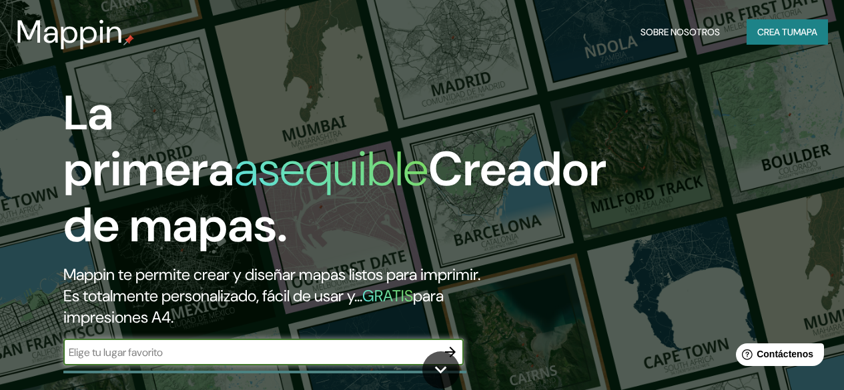
click at [770, 33] on font "Crea tu" at bounding box center [776, 32] width 36 height 12
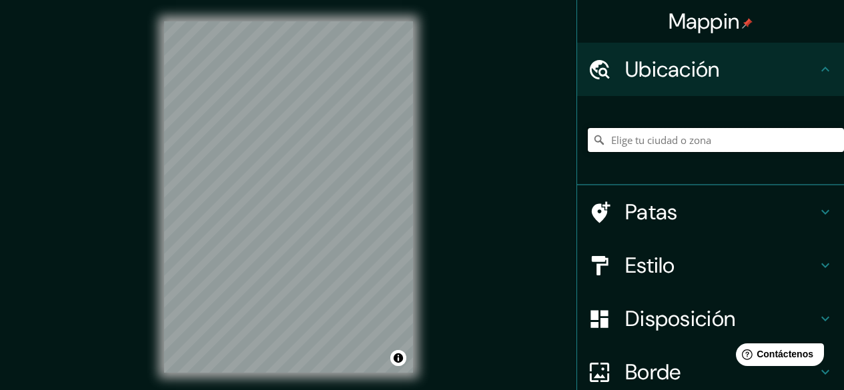
click at [647, 141] on input "Elige tu ciudad o zona" at bounding box center [716, 140] width 256 height 24
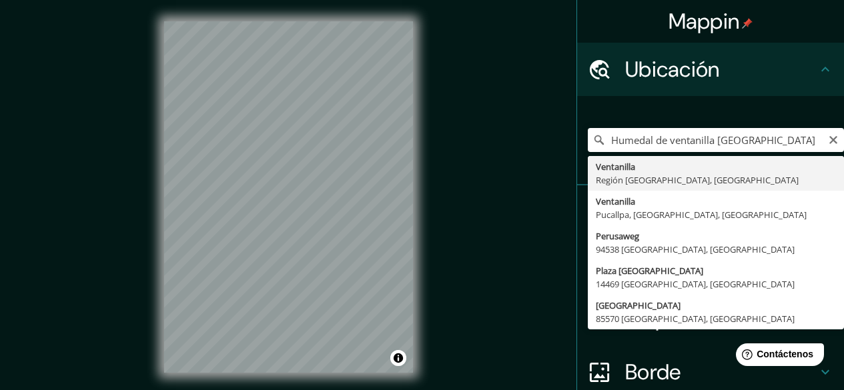
type input "Ventanilla, [GEOGRAPHIC_DATA], [GEOGRAPHIC_DATA]"
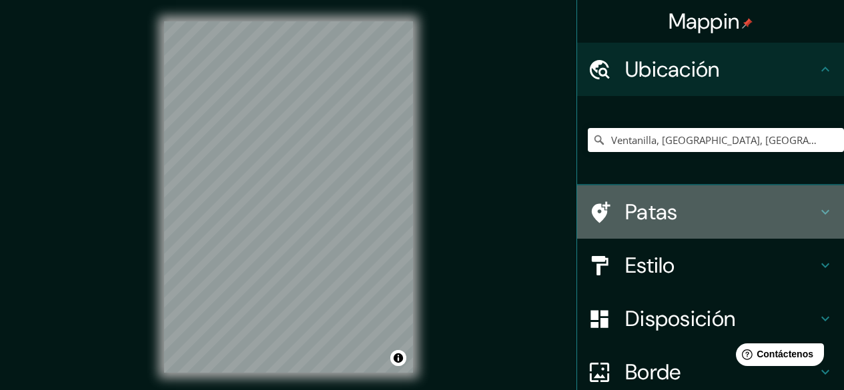
click at [697, 208] on h4 "Patas" at bounding box center [721, 212] width 192 height 27
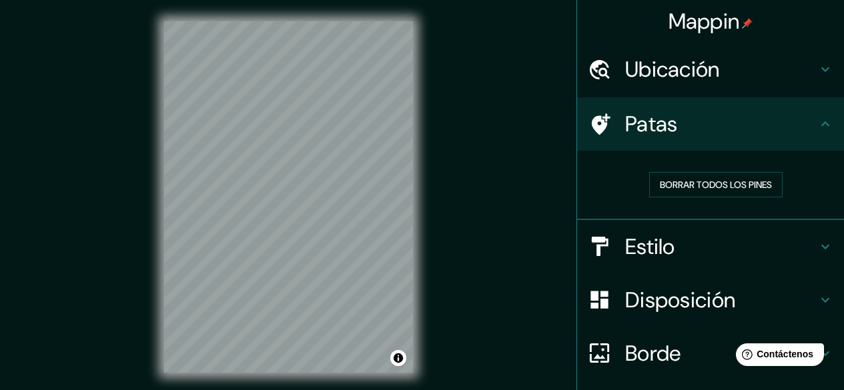
click at [751, 103] on div "Patas" at bounding box center [710, 123] width 267 height 53
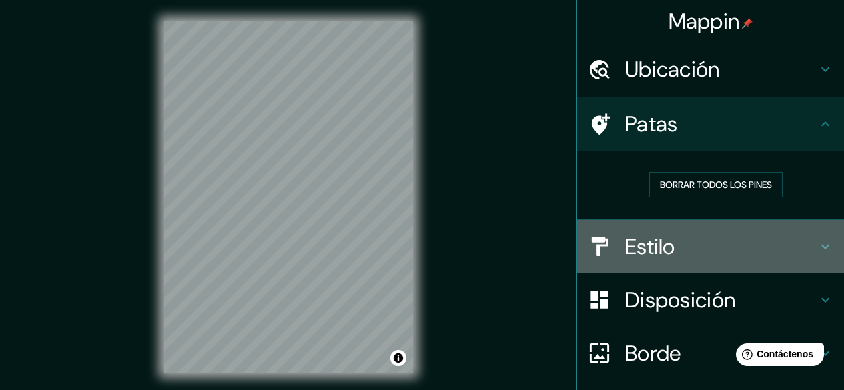
click at [778, 255] on h4 "Estilo" at bounding box center [721, 247] width 192 height 27
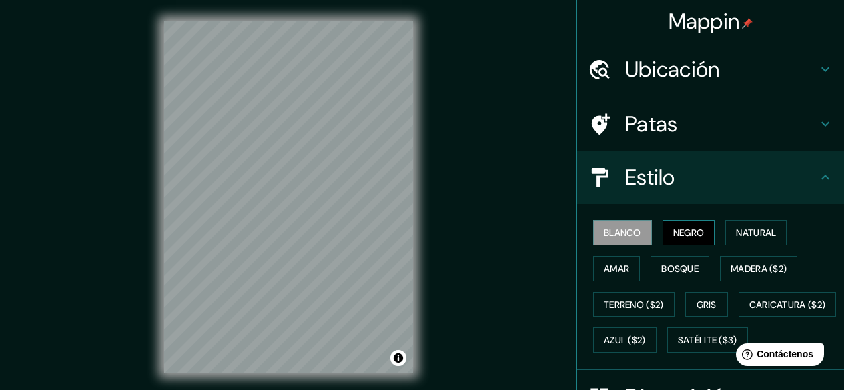
click at [685, 235] on font "Negro" at bounding box center [688, 233] width 31 height 12
click at [749, 228] on font "Natural" at bounding box center [756, 233] width 40 height 12
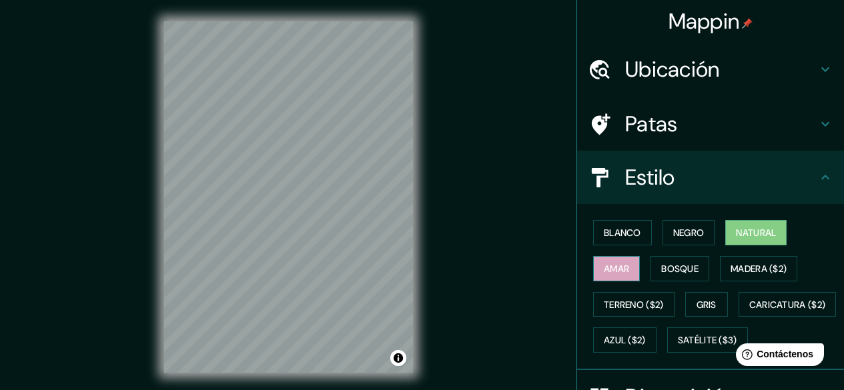
click at [593, 271] on button "Amar" at bounding box center [616, 268] width 47 height 25
click at [668, 266] on font "Bosque" at bounding box center [679, 269] width 37 height 12
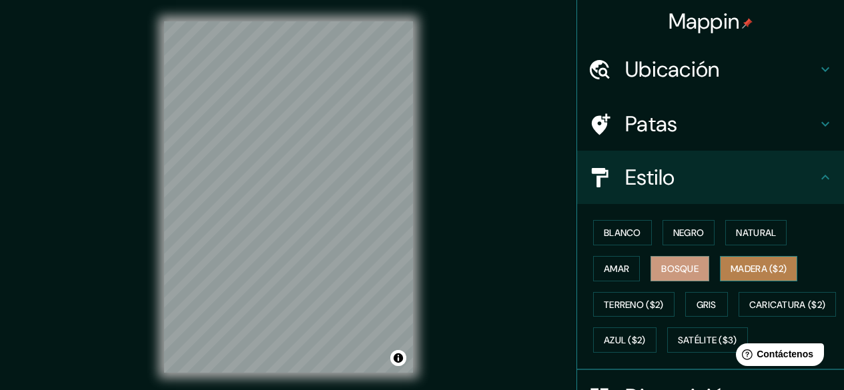
click at [740, 266] on font "Madera ($2)" at bounding box center [759, 269] width 56 height 12
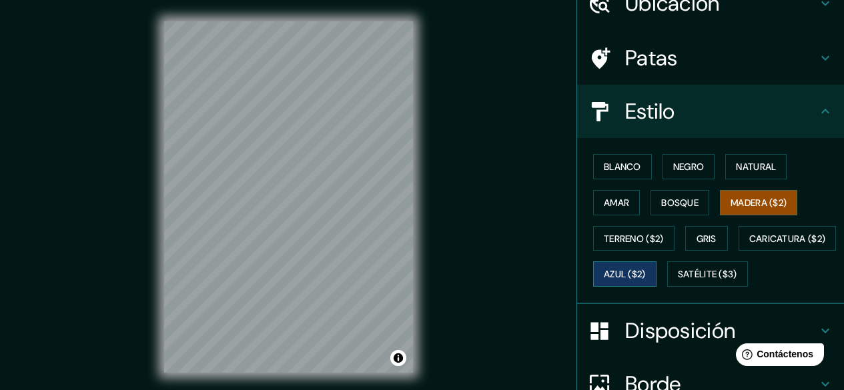
scroll to position [67, 0]
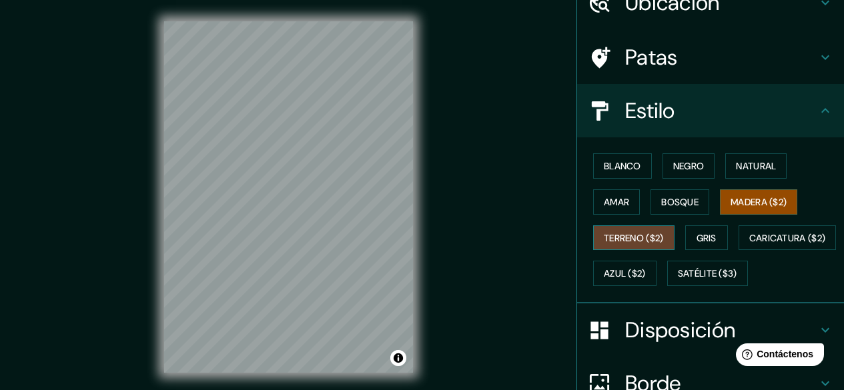
click at [634, 239] on font "Terreno ($2)" at bounding box center [634, 238] width 60 height 12
click at [709, 238] on font "Gris" at bounding box center [707, 238] width 20 height 12
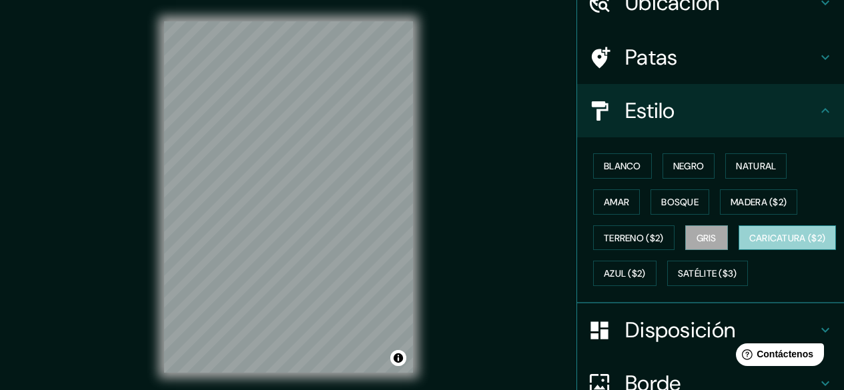
click at [750, 244] on font "Caricatura ($2)" at bounding box center [788, 238] width 77 height 12
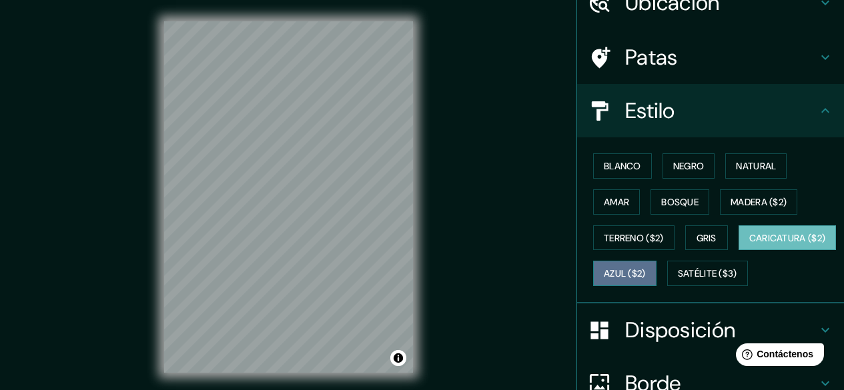
click at [646, 267] on font "Azul ($2)" at bounding box center [625, 273] width 42 height 17
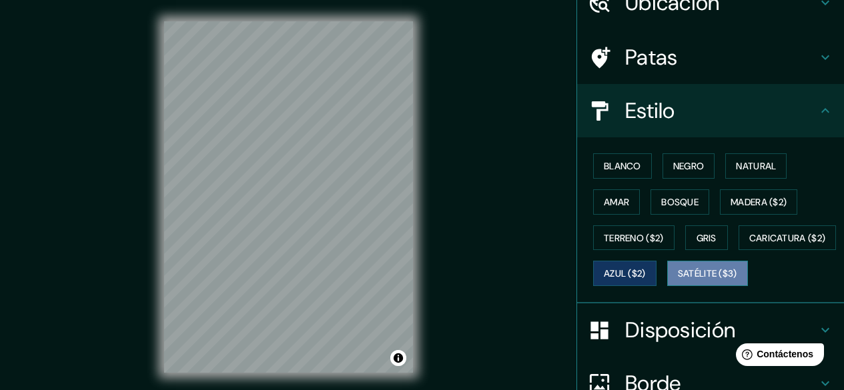
click at [678, 280] on font "Satélite ($3)" at bounding box center [707, 274] width 59 height 12
click at [646, 275] on font "Azul ($2)" at bounding box center [625, 274] width 42 height 12
click at [667, 286] on button "Satélite ($3)" at bounding box center [707, 273] width 81 height 25
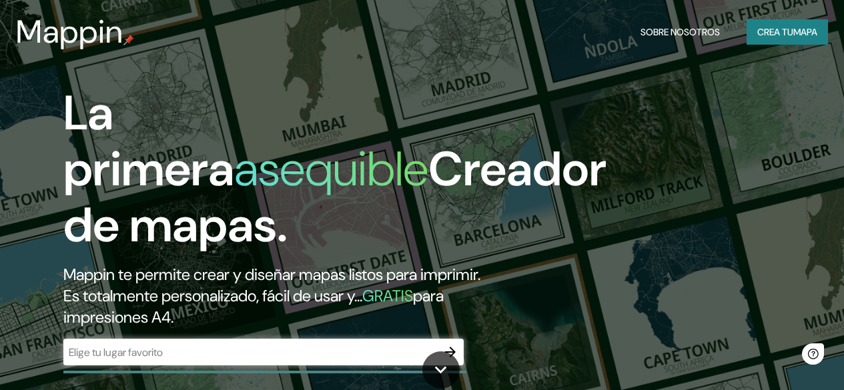
click at [757, 16] on div "Mappin Sobre nosotros Crea tu mapa" at bounding box center [422, 32] width 844 height 43
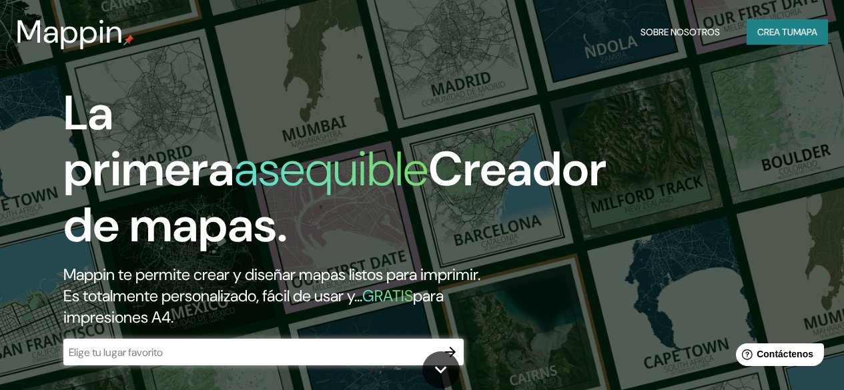
click at [760, 25] on font "Crea tu" at bounding box center [776, 31] width 36 height 17
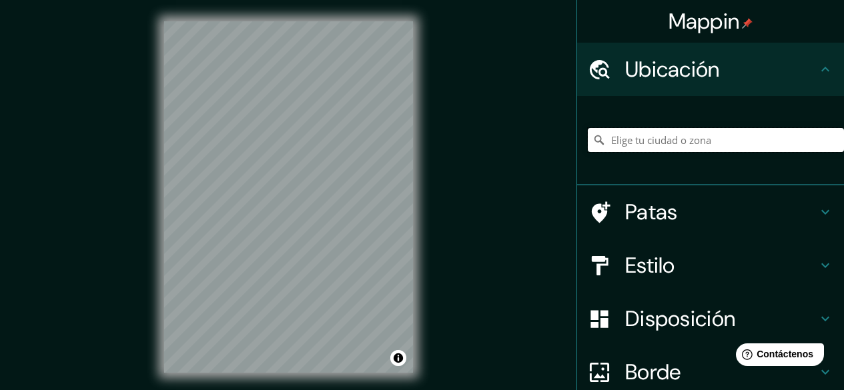
click at [646, 144] on input "Elige tu ciudad o zona" at bounding box center [716, 140] width 256 height 24
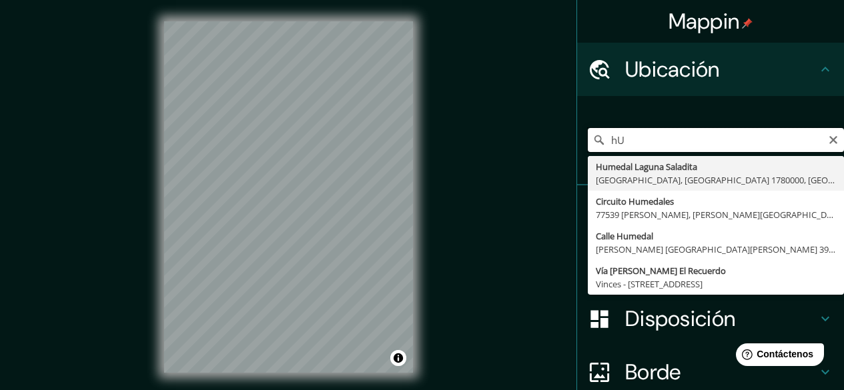
type input "h"
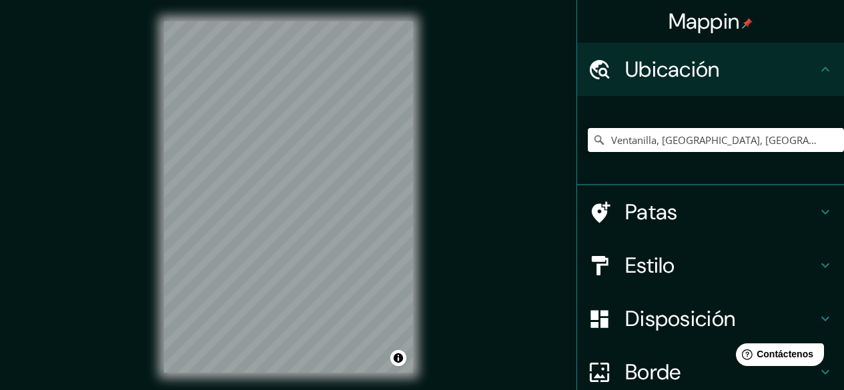
type input "Ventanilla, [GEOGRAPHIC_DATA], [GEOGRAPHIC_DATA]"
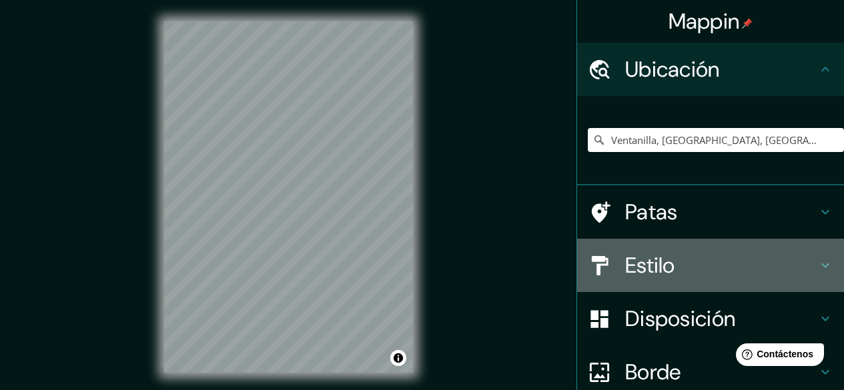
click at [718, 262] on h4 "Estilo" at bounding box center [721, 265] width 192 height 27
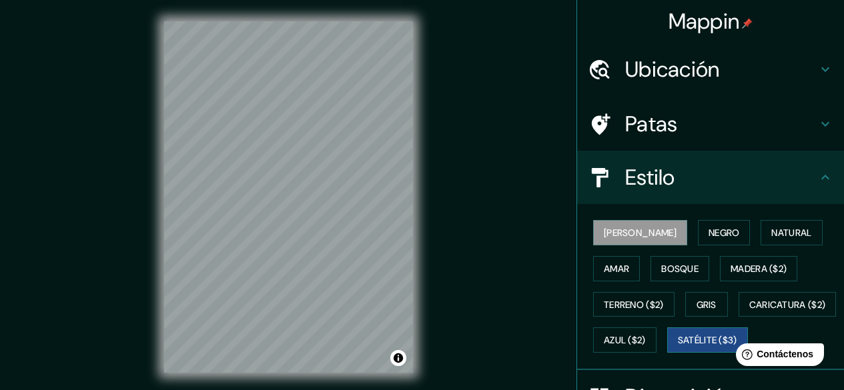
click at [678, 349] on font "Satélite ($3)" at bounding box center [707, 340] width 59 height 17
